Goal: Task Accomplishment & Management: Manage account settings

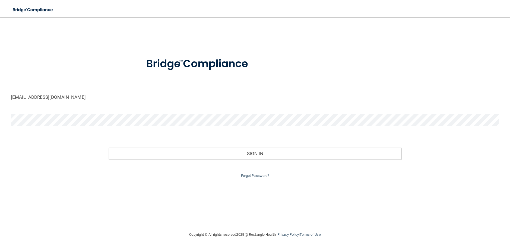
click at [66, 97] on input "[EMAIL_ADDRESS][DOMAIN_NAME]" at bounding box center [255, 97] width 488 height 12
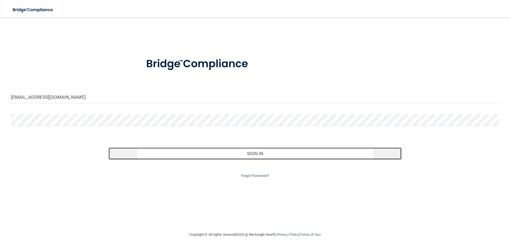
click at [252, 153] on button "Sign In" at bounding box center [255, 154] width 293 height 12
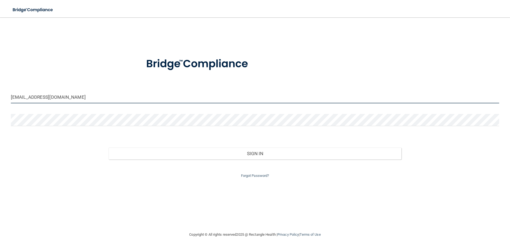
click at [92, 94] on input "[EMAIL_ADDRESS][DOMAIN_NAME]" at bounding box center [255, 97] width 488 height 12
type input "[EMAIL_ADDRESS][DOMAIN_NAME]"
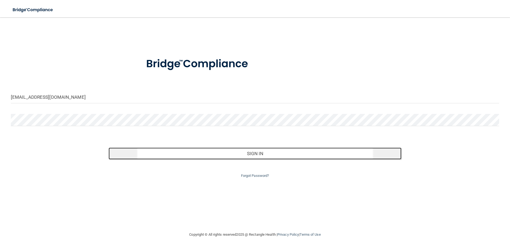
click at [249, 152] on button "Sign In" at bounding box center [255, 154] width 293 height 12
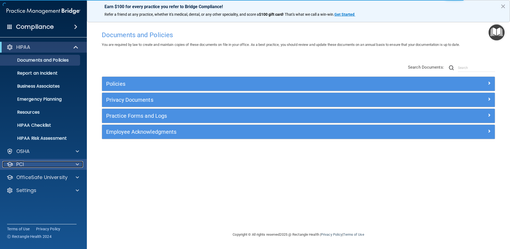
click at [36, 163] on div "PCI" at bounding box center [35, 164] width 67 height 7
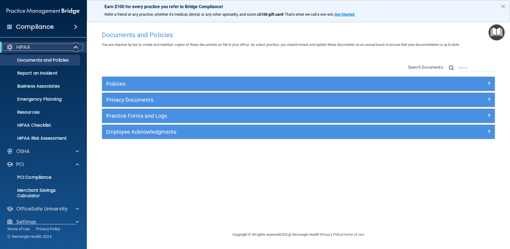
click at [77, 49] on span at bounding box center [76, 47] width 5 height 7
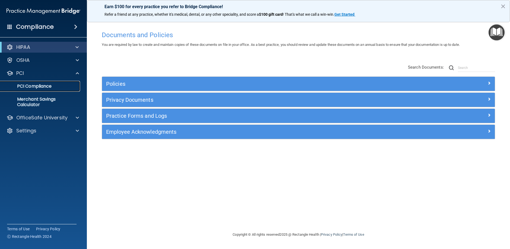
click at [54, 87] on p "PCI Compliance" at bounding box center [41, 86] width 74 height 5
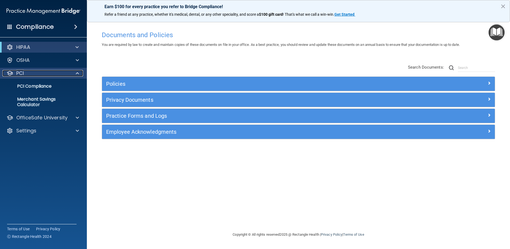
click at [75, 73] on div at bounding box center [77, 73] width 14 height 7
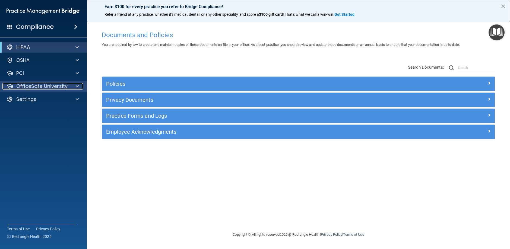
click at [79, 85] on div at bounding box center [77, 86] width 14 height 7
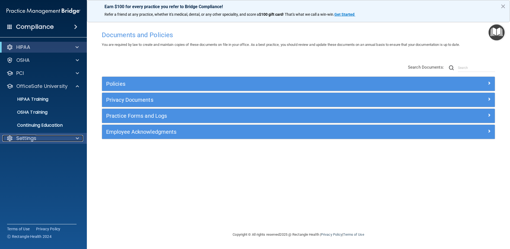
click at [55, 136] on div "Settings" at bounding box center [35, 138] width 67 height 7
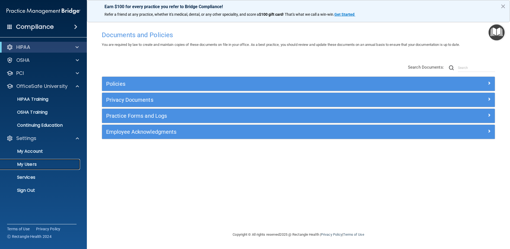
click at [29, 168] on link "My Users" at bounding box center [37, 164] width 85 height 11
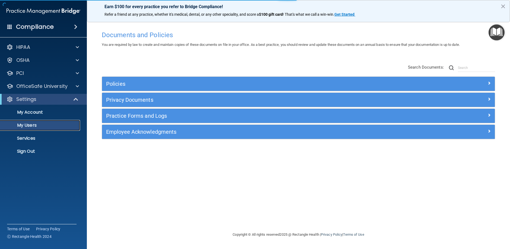
select select "20"
